Goal: Transaction & Acquisition: Book appointment/travel/reservation

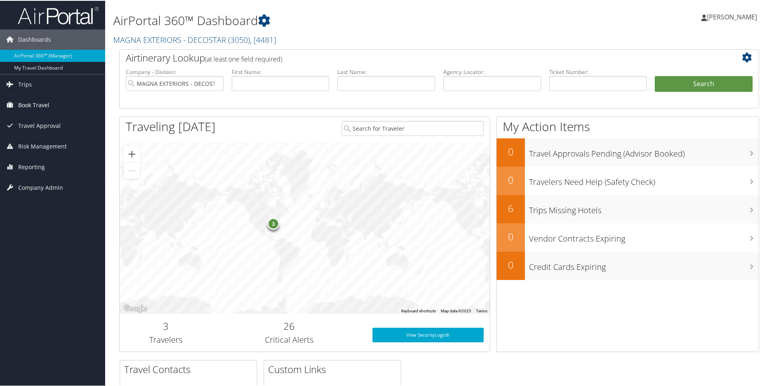
click at [25, 103] on span "Book Travel" at bounding box center [33, 104] width 31 height 20
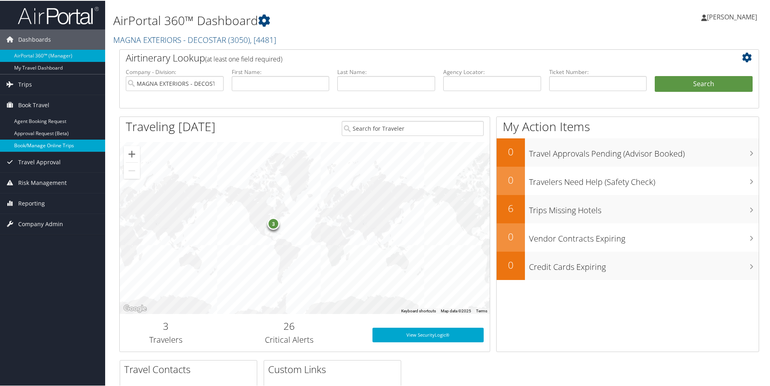
click at [31, 142] on link "Book/Manage Online Trips" at bounding box center [52, 145] width 105 height 12
